Goal: Task Accomplishment & Management: Use online tool/utility

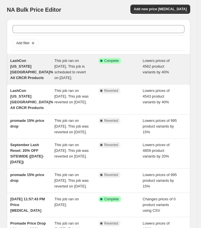
click at [26, 71] on span "LashCon [US_STATE][GEOGRAPHIC_DATA]% All CRCR Products" at bounding box center [31, 69] width 43 height 21
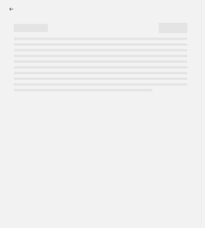
select select "percentage"
select select "product_status"
select select "collection"
select select "not_equal"
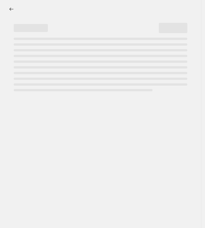
select select "product_type"
select select "not_equal"
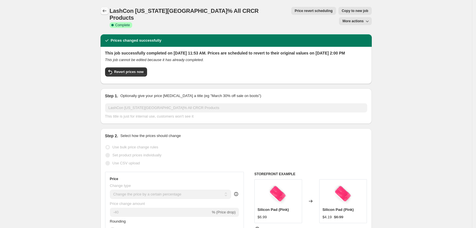
click at [106, 10] on icon "Price change jobs" at bounding box center [105, 11] width 6 height 6
